Goal: Find contact information: Find contact information

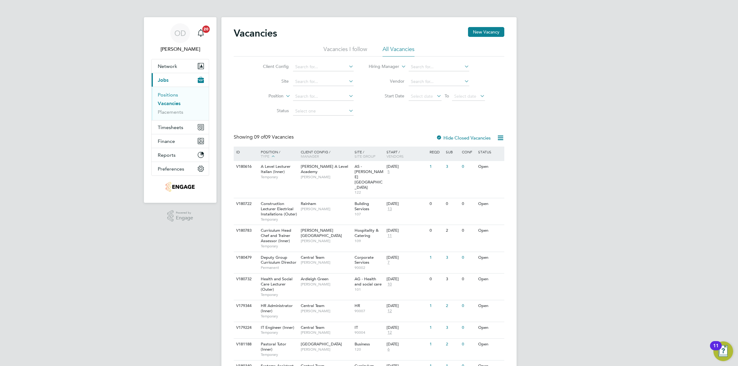
click at [167, 94] on link "Positions" at bounding box center [168, 95] width 20 height 6
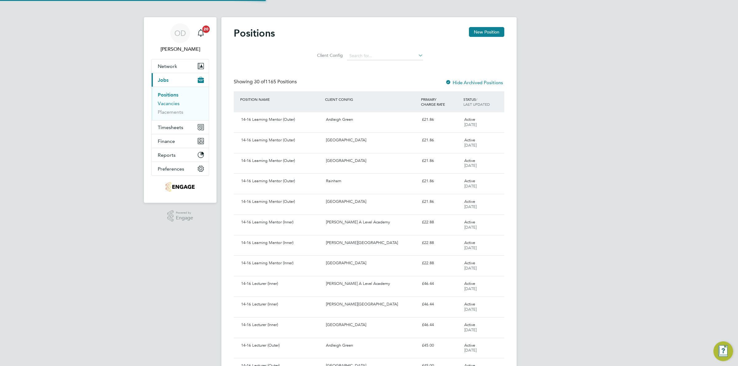
click at [168, 102] on link "Vacancies" at bounding box center [169, 104] width 22 height 6
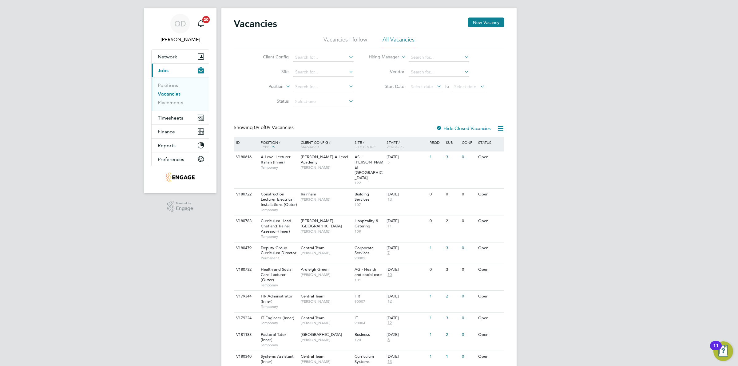
scroll to position [23, 0]
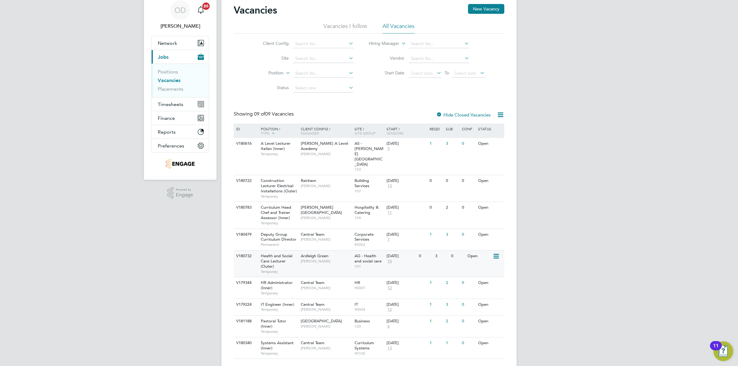
click at [332, 251] on div "Ardleigh Green Roslyn O'Garro" at bounding box center [326, 259] width 54 height 16
click at [359, 253] on span "AG - Health and social care" at bounding box center [368, 258] width 27 height 10
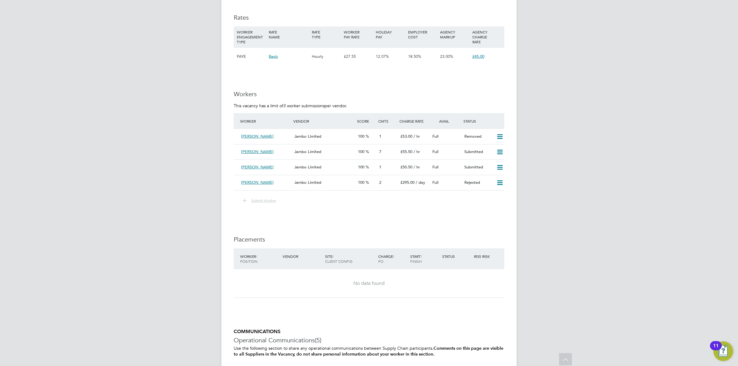
scroll to position [923, 0]
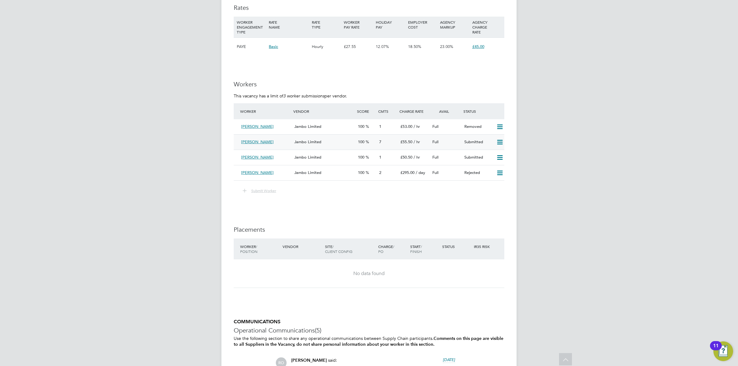
click at [303, 142] on span "Jambo Limited" at bounding box center [307, 141] width 27 height 5
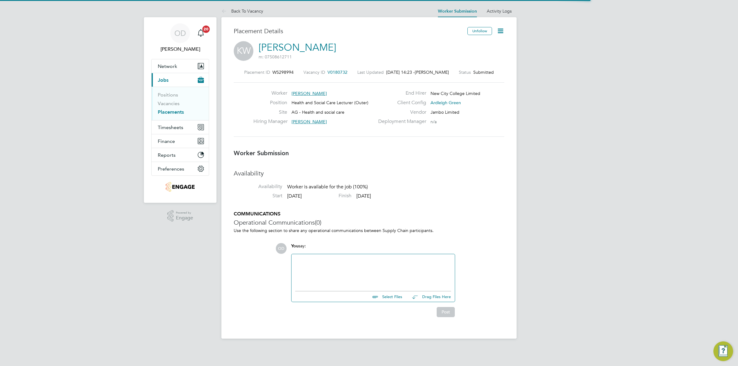
scroll to position [3, 3]
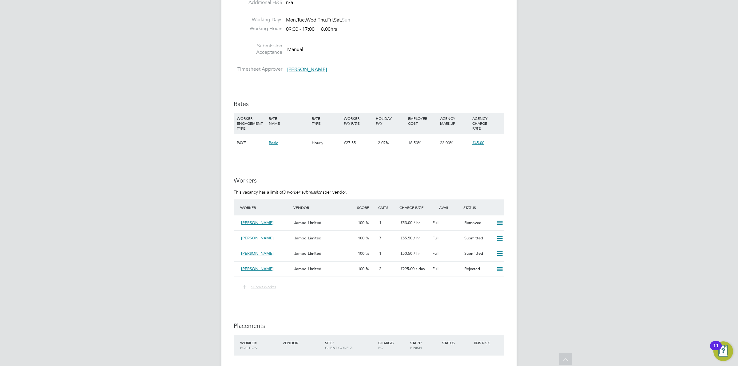
scroll to position [865, 0]
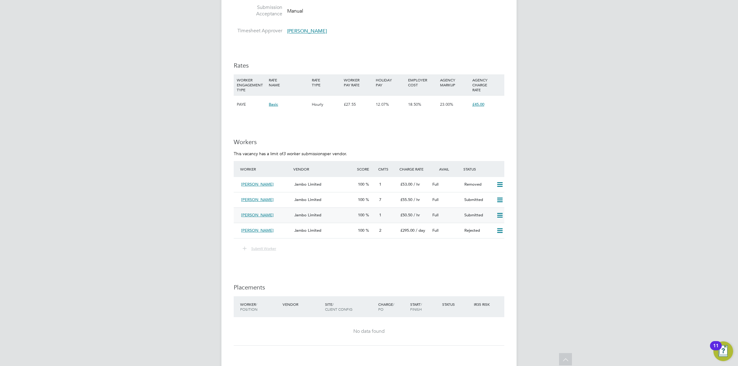
click at [306, 214] on span "Jambo Limited" at bounding box center [307, 215] width 27 height 5
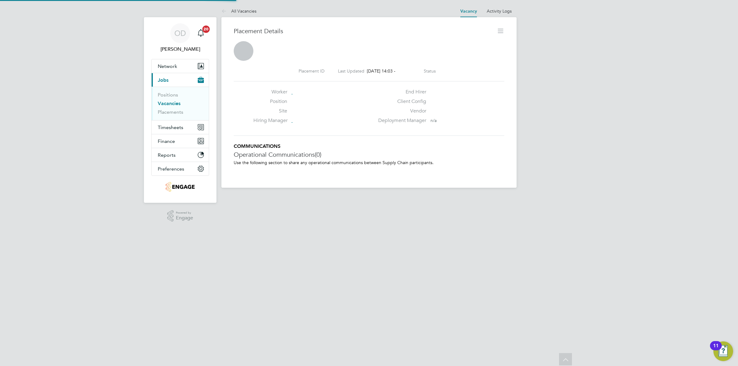
scroll to position [3, 3]
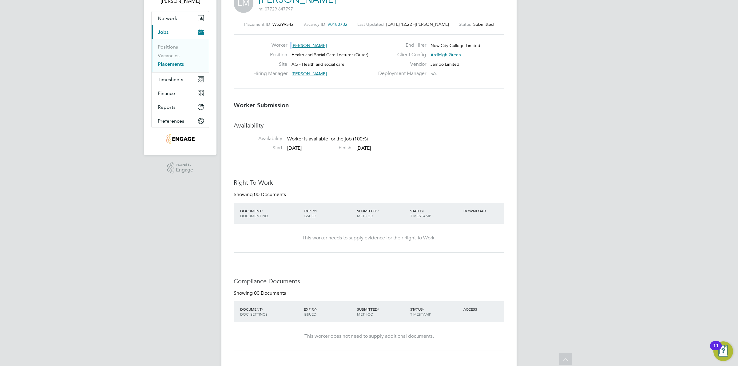
drag, startPoint x: 333, startPoint y: 34, endPoint x: 299, endPoint y: 35, distance: 33.8
click at [299, 35] on div "Worker Lisa Mcsweeney Position Health and Social Care Lecturer (Outer) Site AG …" at bounding box center [369, 61] width 271 height 54
click at [300, 50] on div "Worker Lisa Mcsweeney" at bounding box center [313, 47] width 121 height 10
click at [299, 45] on span "[PERSON_NAME]" at bounding box center [309, 46] width 35 height 6
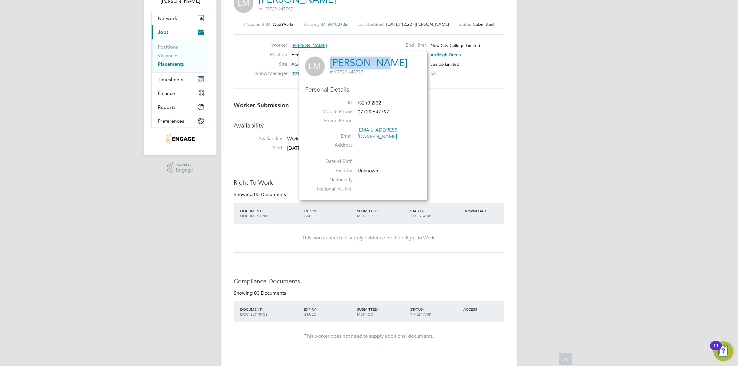
drag, startPoint x: 329, startPoint y: 62, endPoint x: 382, endPoint y: 65, distance: 52.4
click at [382, 65] on div "LM Lisa Mcsweeney m: 07729 647797" at bounding box center [363, 67] width 116 height 20
drag, startPoint x: 407, startPoint y: 62, endPoint x: 330, endPoint y: 64, distance: 76.9
click at [330, 64] on div "LM Lisa Mcsweeney m: 07729 647797" at bounding box center [363, 67] width 116 height 20
copy h2 "Lisa Mcsweeney m: 07729 647797"
